Goal: Check status

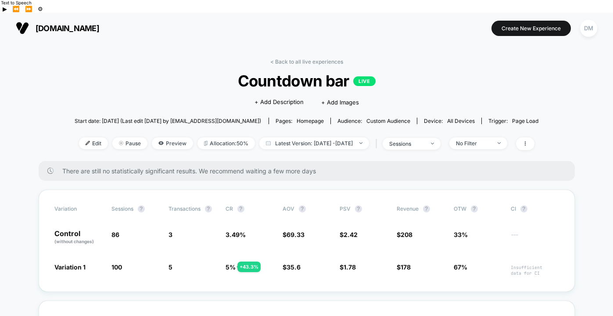
scroll to position [28, 0]
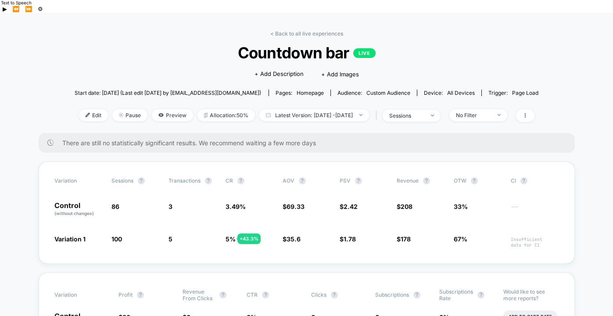
click at [291, 30] on link "< Back to all live experiences" at bounding box center [306, 33] width 73 height 7
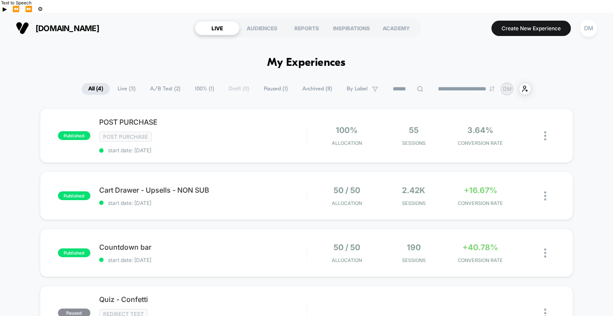
scroll to position [23, 0]
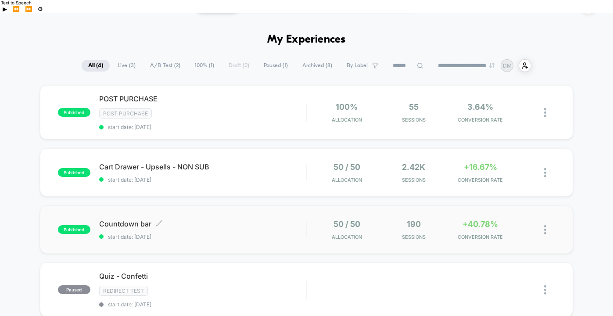
click at [272, 234] on span "start date: [DATE]" at bounding box center [202, 237] width 207 height 7
